Goal: Information Seeking & Learning: Learn about a topic

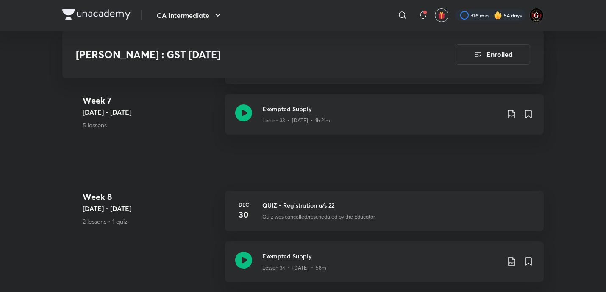
scroll to position [2599, 0]
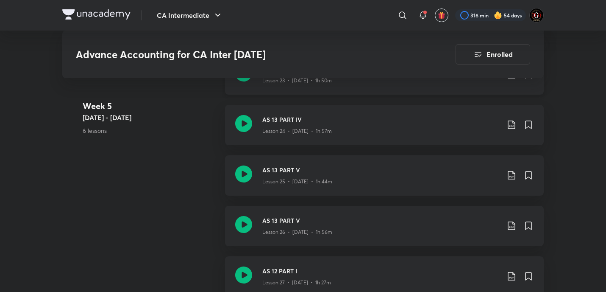
scroll to position [1829, 0]
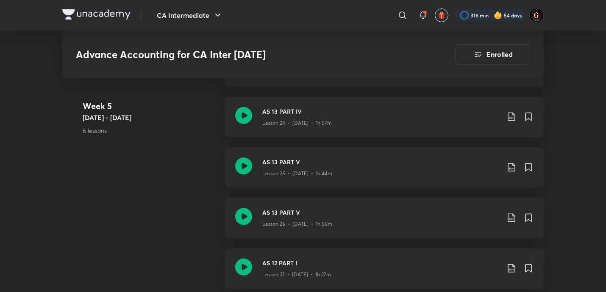
drag, startPoint x: 242, startPoint y: 161, endPoint x: 119, endPoint y: 190, distance: 127.1
click at [194, 136] on 5 "Week 5 Dec 9 - 15 6 lessons" at bounding box center [151, 125] width 136 height 50
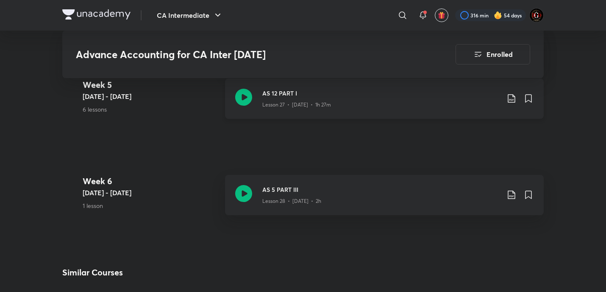
scroll to position [1942, 0]
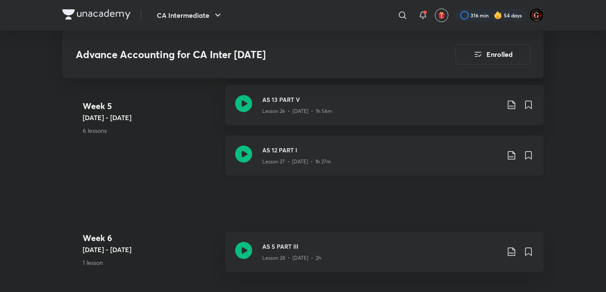
click at [246, 154] on icon at bounding box center [243, 153] width 17 height 17
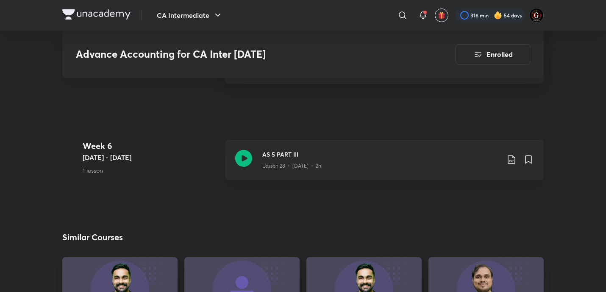
scroll to position [1921, 0]
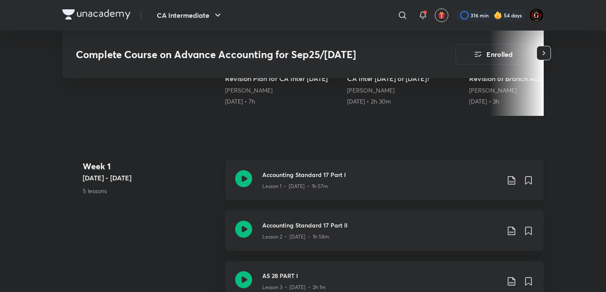
scroll to position [381, 0]
